Goal: Transaction & Acquisition: Subscribe to service/newsletter

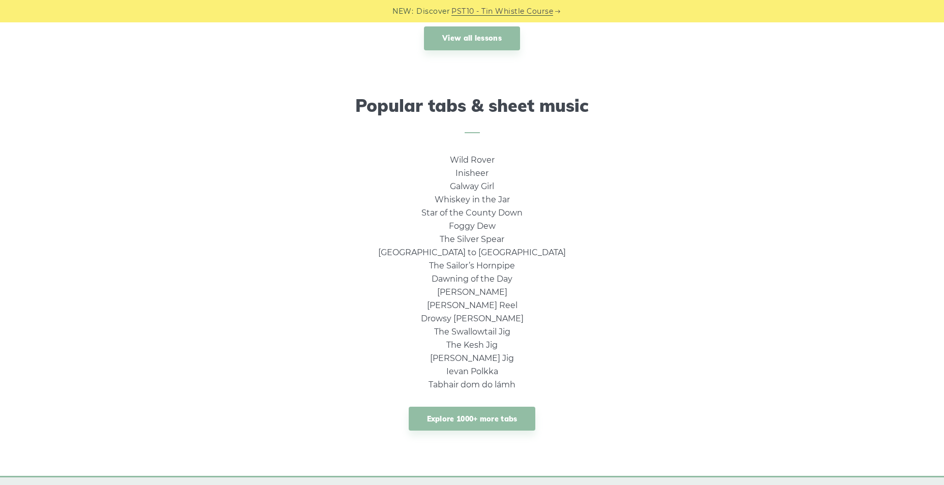
scroll to position [458, 0]
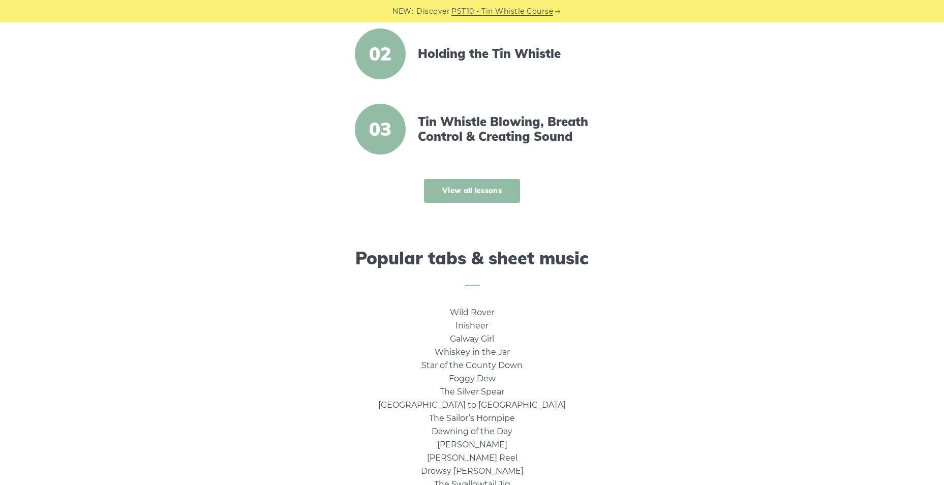
click at [481, 194] on link "View all lessons" at bounding box center [472, 191] width 96 height 24
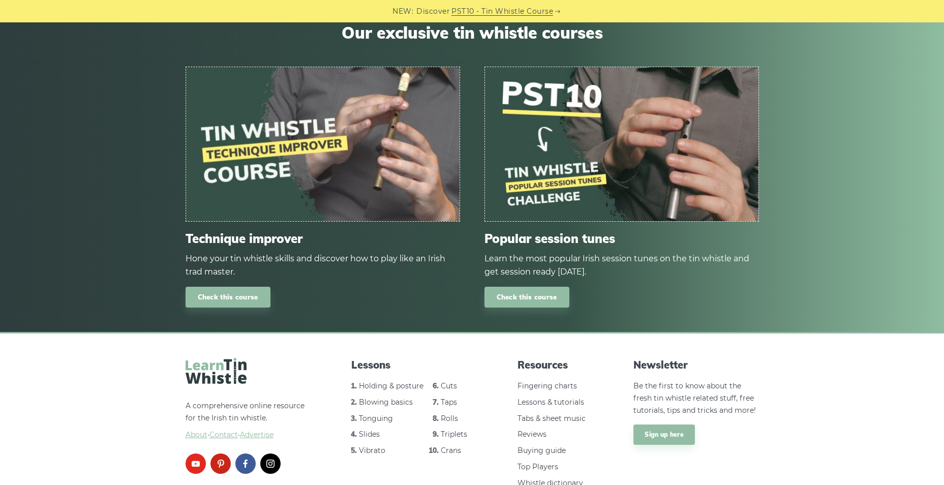
scroll to position [1353, 0]
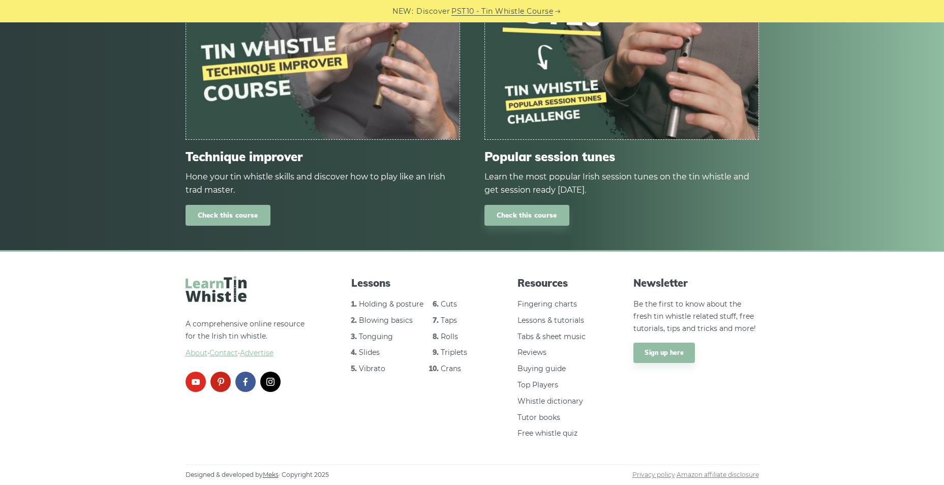
click at [244, 214] on link "Check this course" at bounding box center [228, 215] width 85 height 21
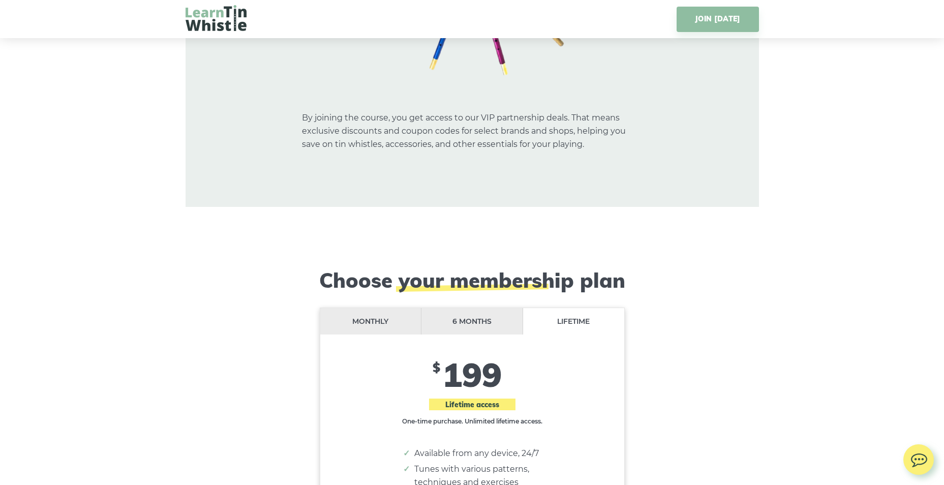
scroll to position [8202, 0]
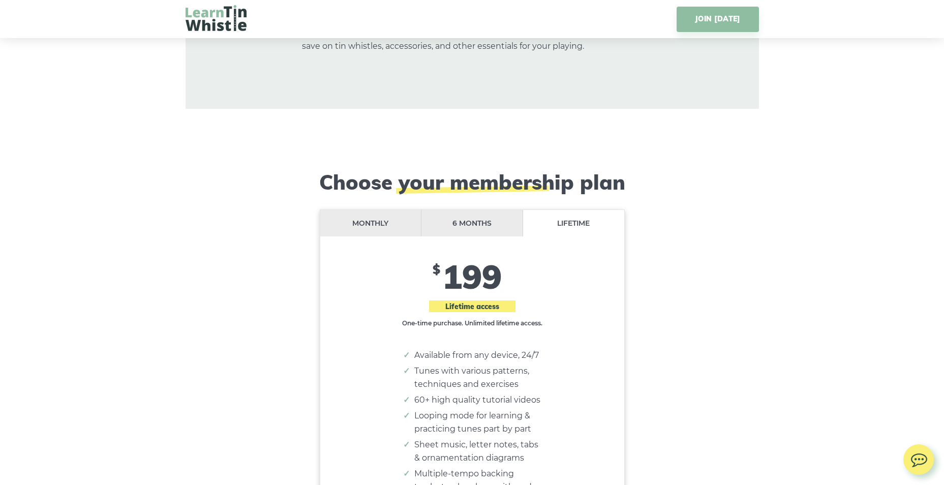
click at [354, 210] on li "Monthly" at bounding box center [371, 223] width 102 height 27
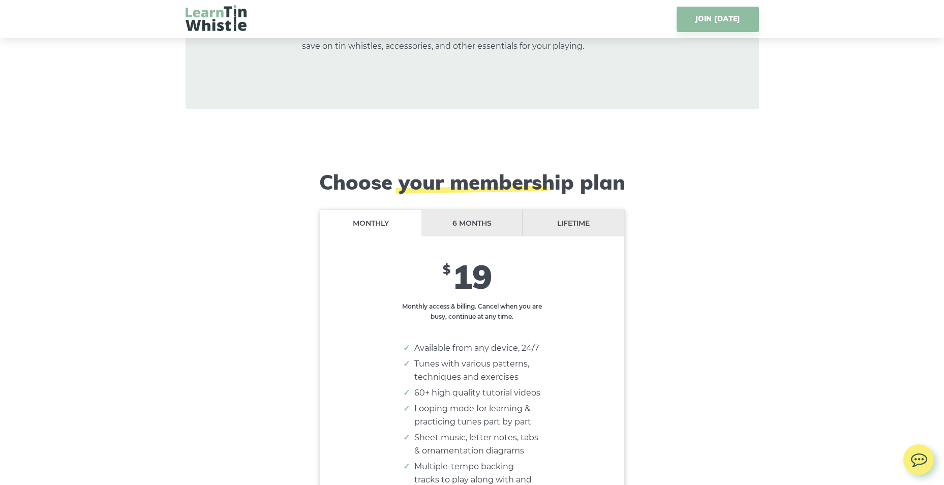
click at [471, 210] on li "6 months" at bounding box center [473, 223] width 102 height 27
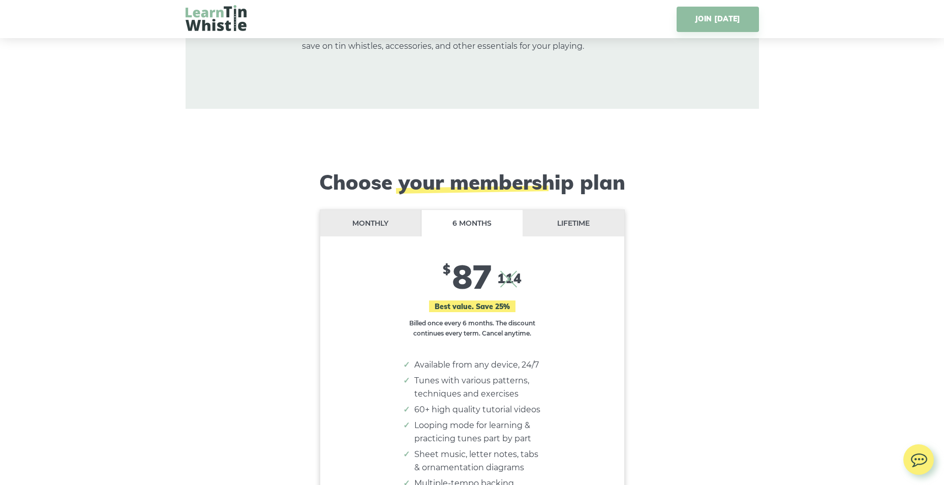
click at [557, 210] on li "Lifetime" at bounding box center [573, 223] width 101 height 27
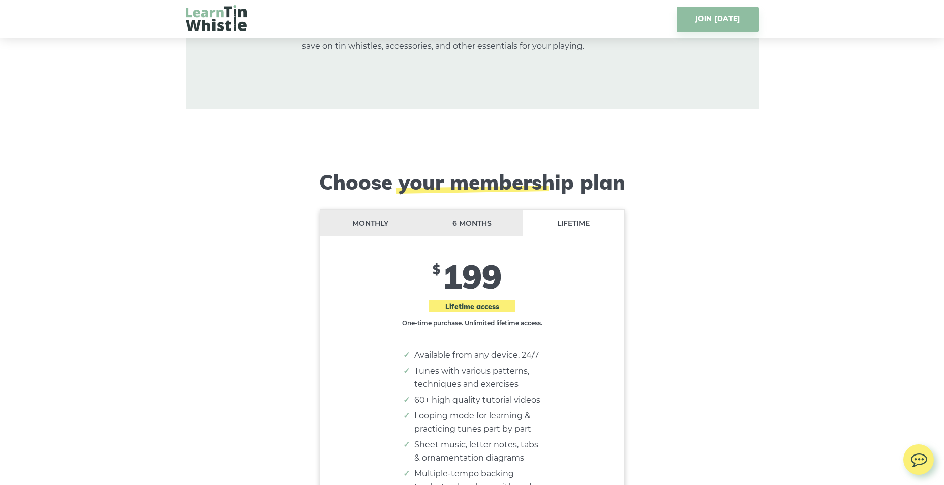
click at [353, 210] on li "Monthly" at bounding box center [371, 223] width 102 height 27
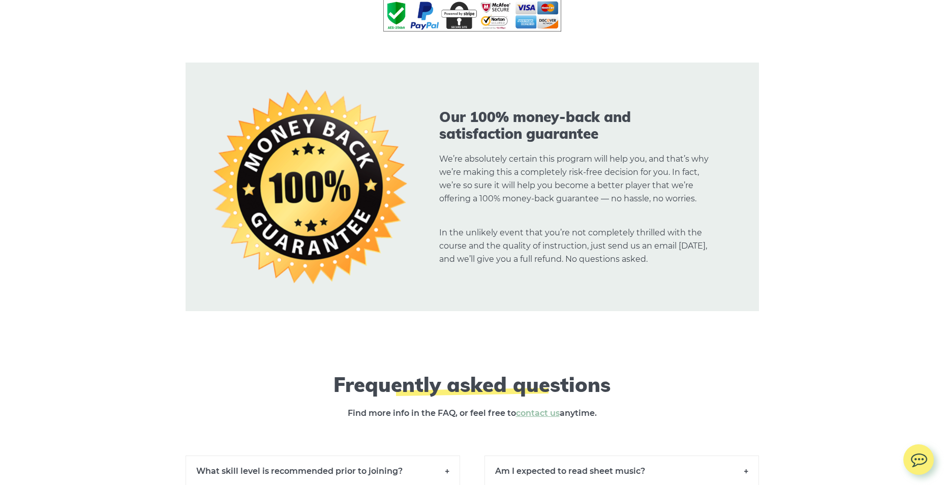
scroll to position [8660, 0]
